Goal: Task Accomplishment & Management: Manage account settings

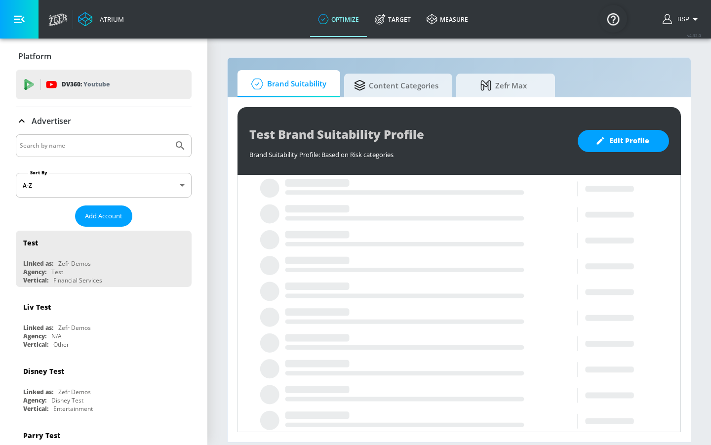
click at [127, 134] on div at bounding box center [104, 145] width 176 height 23
click at [125, 140] on input "Search by name" at bounding box center [95, 145] width 150 height 13
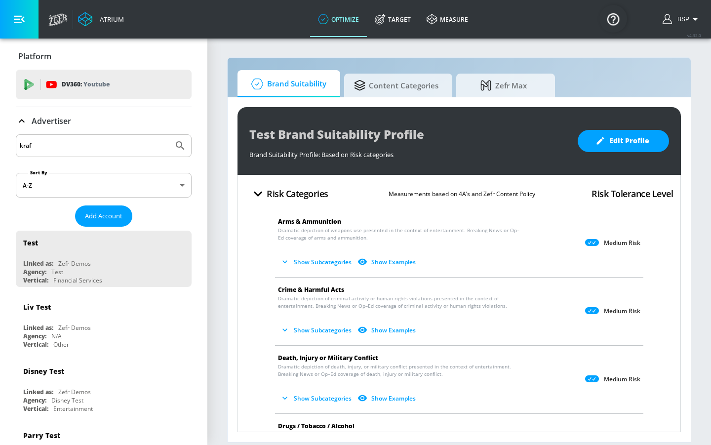
type input "kraft"
click at [173, 146] on button "Submit Search" at bounding box center [180, 146] width 22 height 22
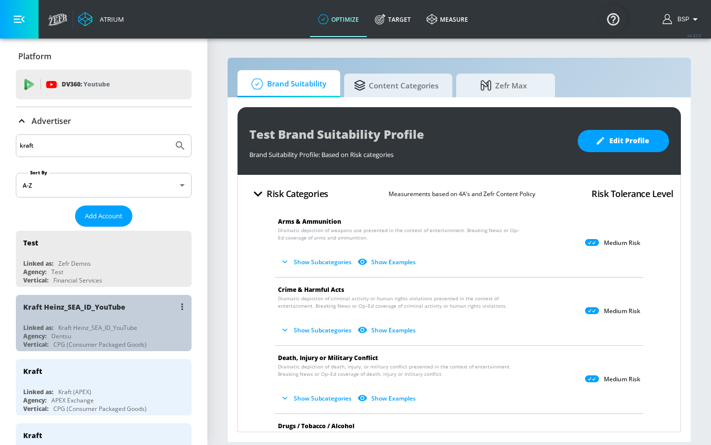
click at [121, 318] on div "Kraft Heinz_SEA_ID_YouTube" at bounding box center [106, 307] width 166 height 24
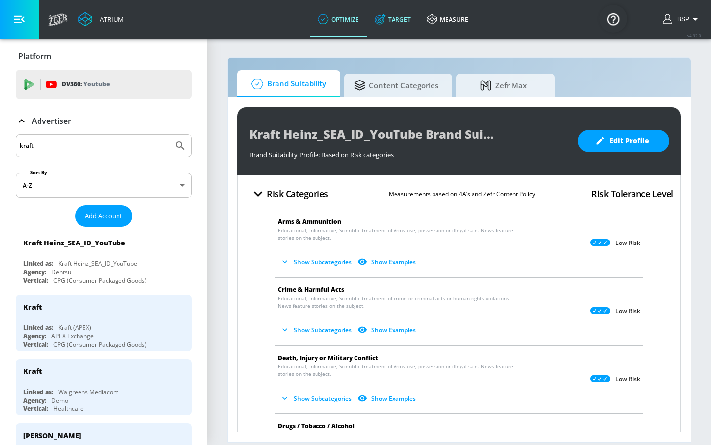
click at [384, 15] on icon at bounding box center [380, 19] width 11 height 11
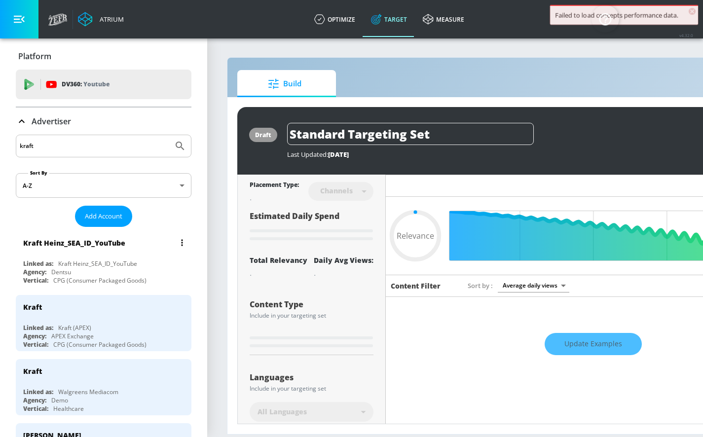
type input "0.6"
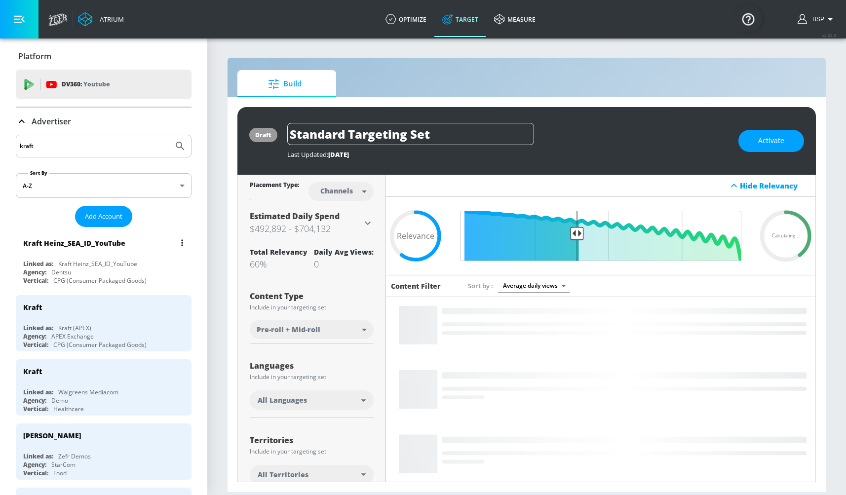
click at [89, 267] on div "Kraft Heinz_SEA_ID_YouTube" at bounding box center [97, 264] width 79 height 8
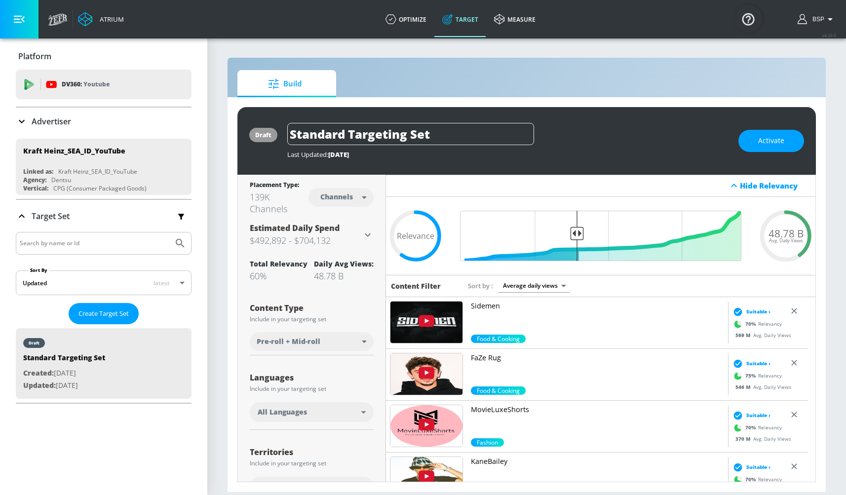
click at [386, 78] on div "Build" at bounding box center [526, 83] width 579 height 27
click at [423, 25] on link "optimize" at bounding box center [406, 19] width 57 height 36
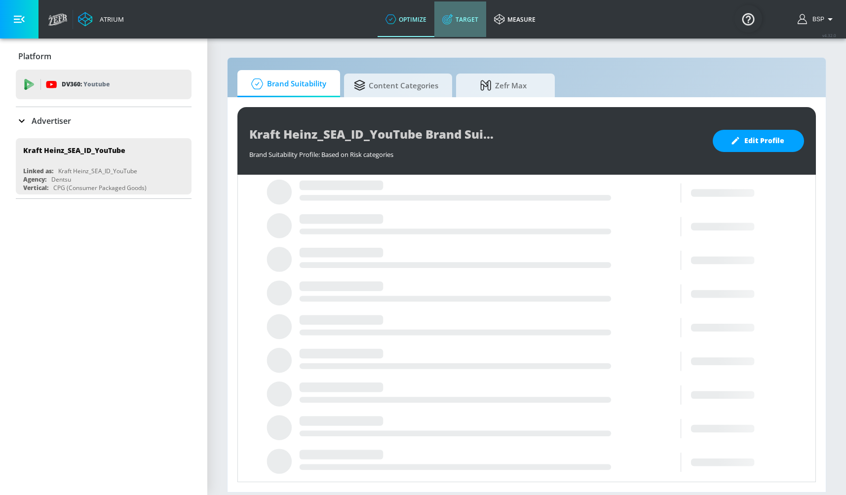
click at [471, 24] on link "Target" at bounding box center [460, 19] width 52 height 36
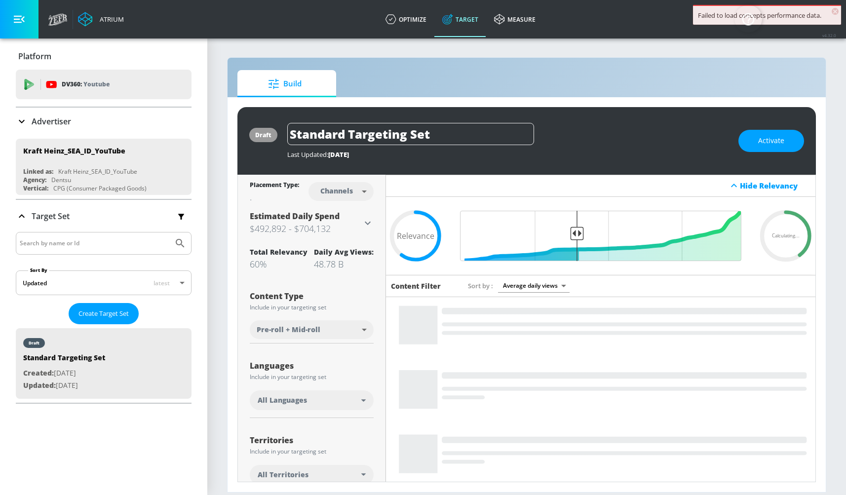
click at [369, 77] on div "Build" at bounding box center [526, 83] width 579 height 27
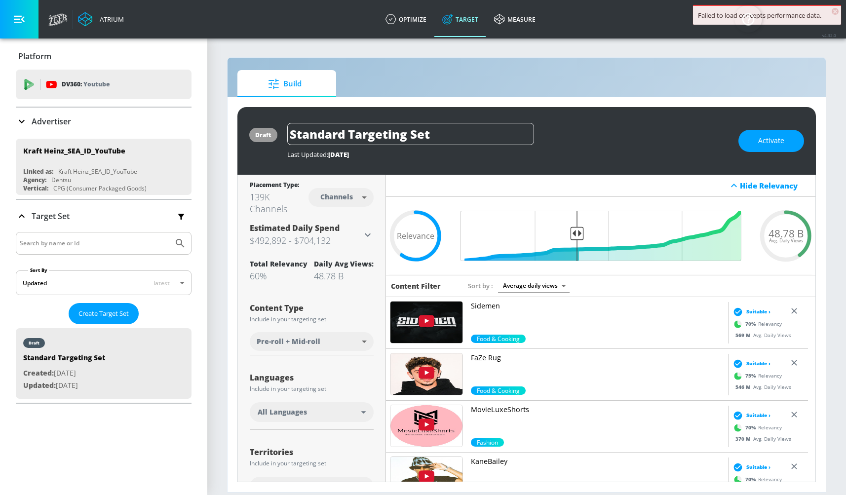
click at [703, 13] on span "×" at bounding box center [835, 11] width 7 height 7
click at [703, 18] on icon "button" at bounding box center [830, 19] width 12 height 12
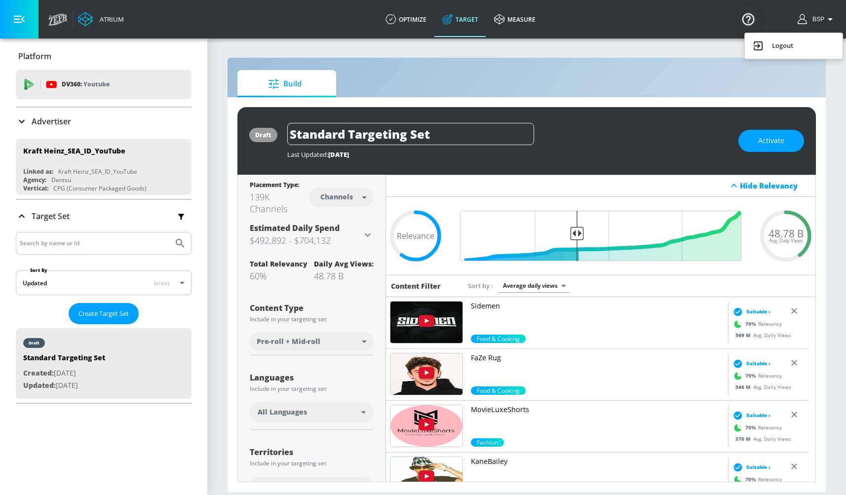
click at [703, 49] on div "Logout" at bounding box center [793, 46] width 83 height 12
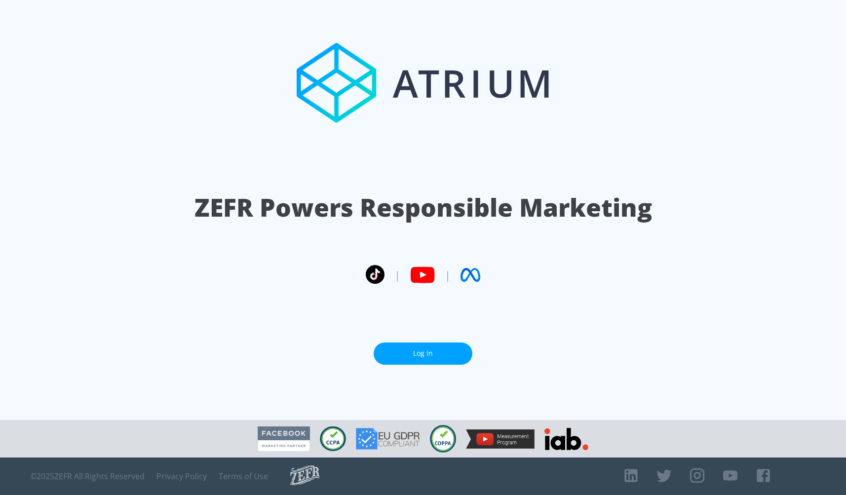
click at [430, 357] on link "Log In" at bounding box center [423, 354] width 99 height 22
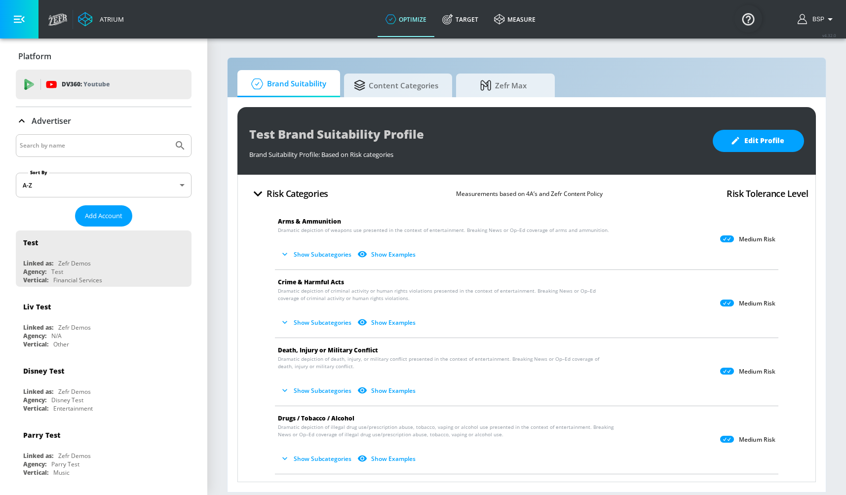
click at [814, 25] on button "BSP" at bounding box center [817, 19] width 39 height 12
click at [799, 46] on div "Logout" at bounding box center [793, 46] width 83 height 12
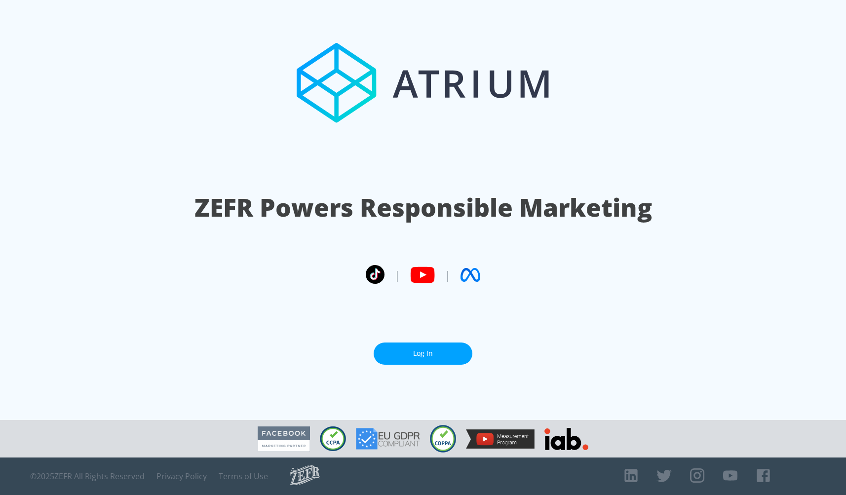
click at [455, 353] on link "Log In" at bounding box center [423, 354] width 99 height 22
